Goal: Transaction & Acquisition: Register for event/course

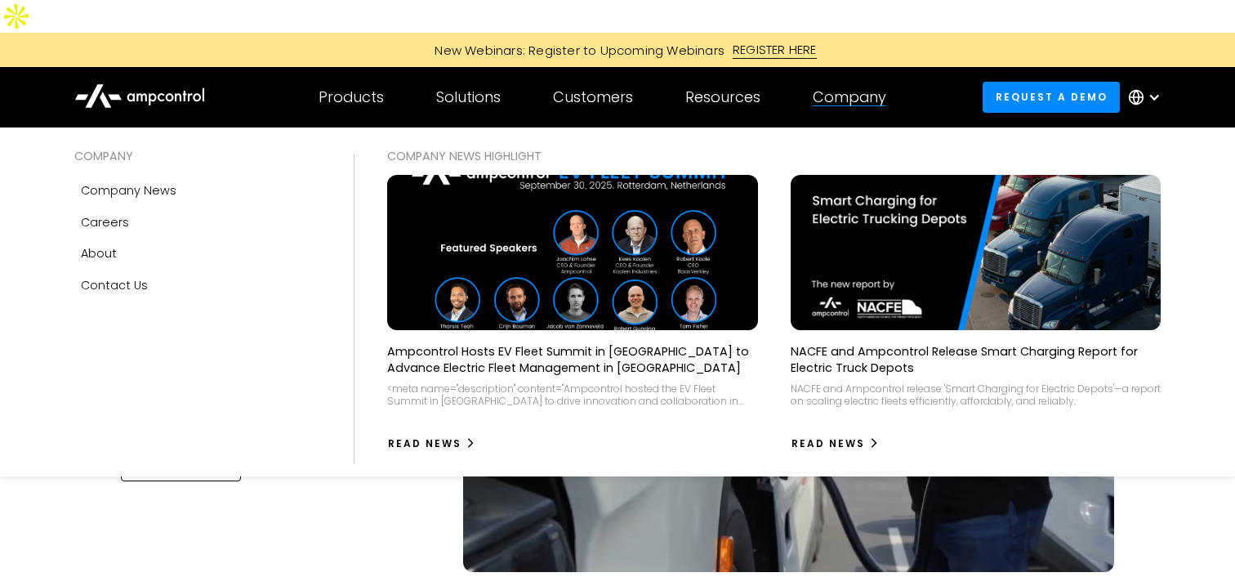
click at [843, 88] on div "Company" at bounding box center [850, 97] width 74 height 18
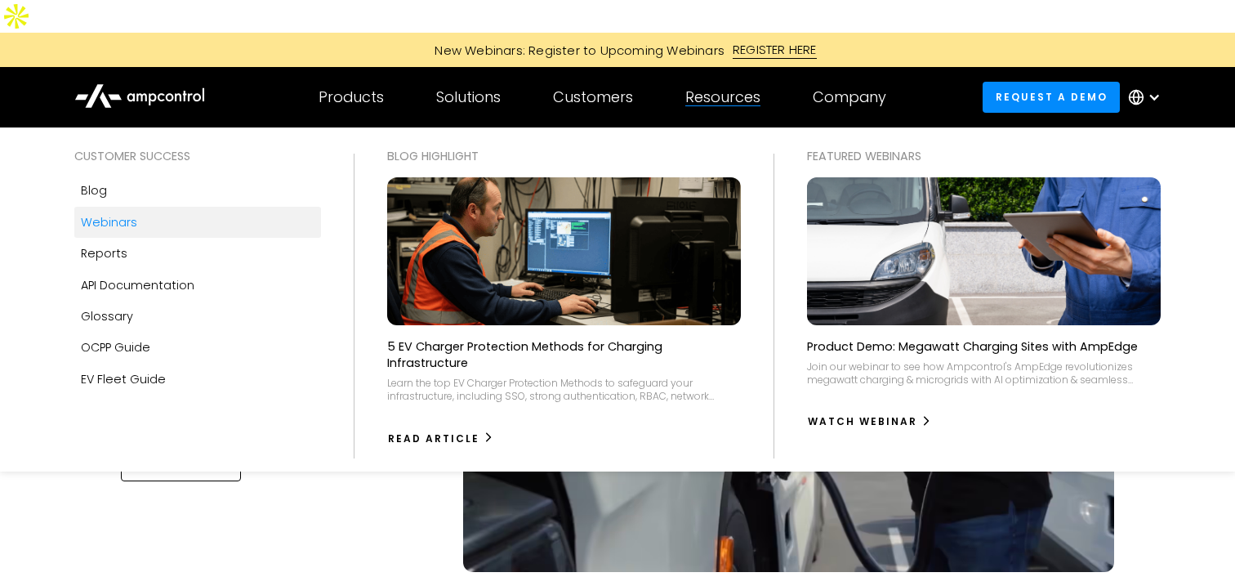
click at [132, 213] on div "Webinars" at bounding box center [109, 222] width 56 height 18
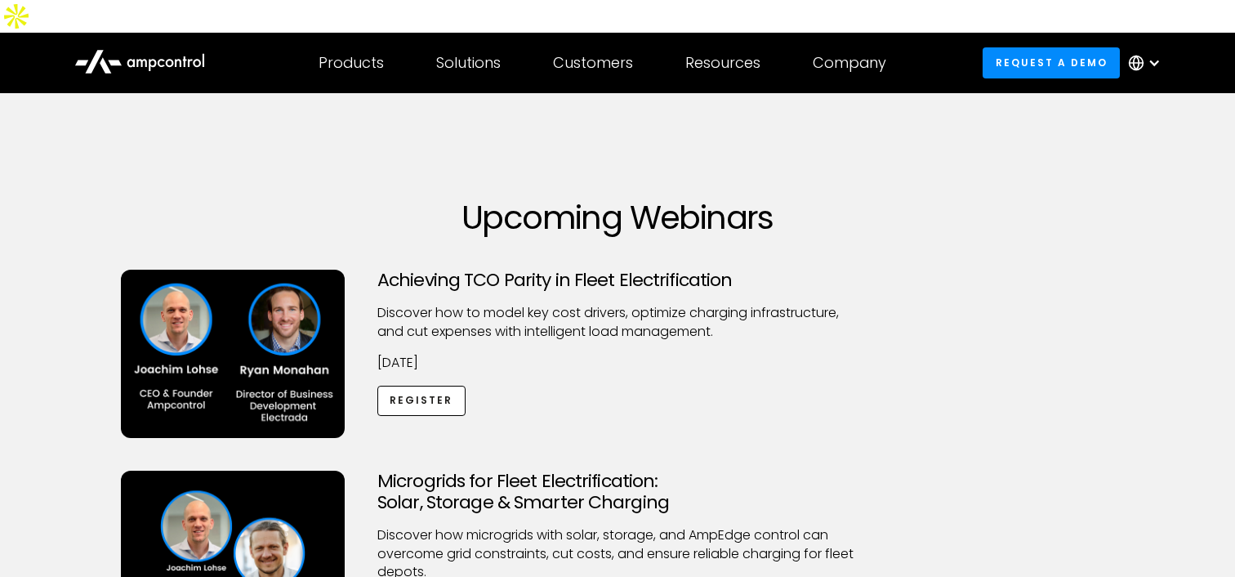
click at [253, 356] on img at bounding box center [233, 354] width 224 height 168
click at [423, 386] on link "Register" at bounding box center [421, 401] width 88 height 30
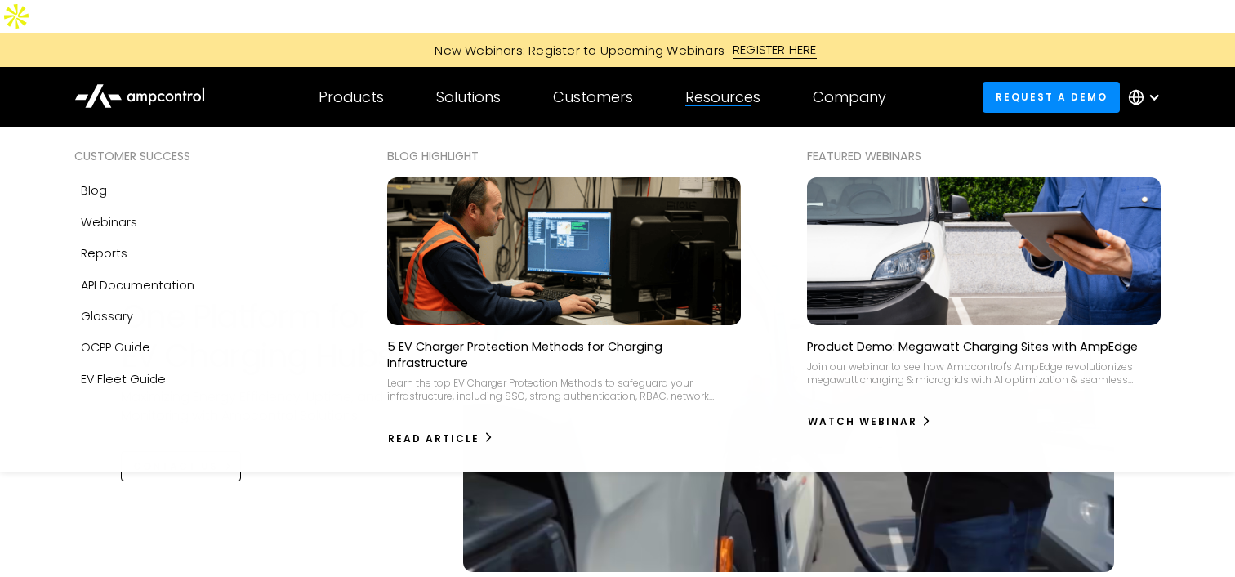
click at [723, 88] on div "Resources" at bounding box center [722, 97] width 75 height 18
click at [117, 213] on div "Webinars" at bounding box center [109, 222] width 56 height 18
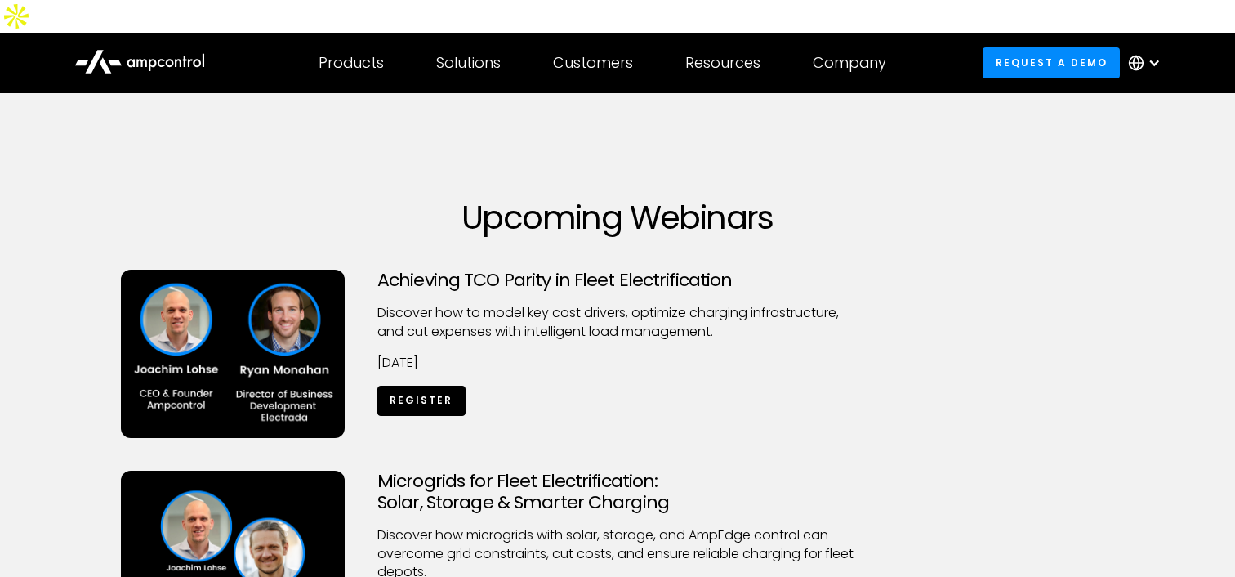
click at [421, 386] on link "Register" at bounding box center [421, 401] width 88 height 30
